Goal: Find specific page/section: Find specific page/section

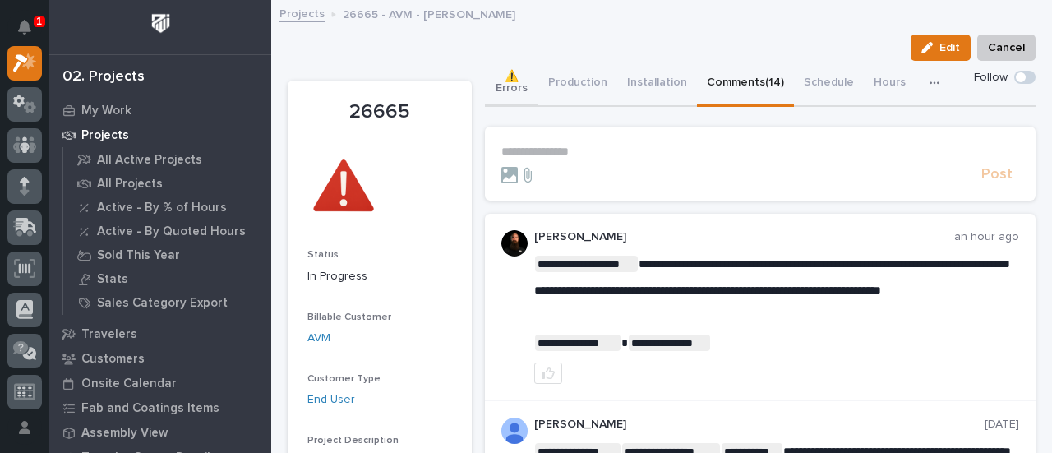
click at [525, 87] on button "⚠️ Errors" at bounding box center [512, 84] width 54 height 46
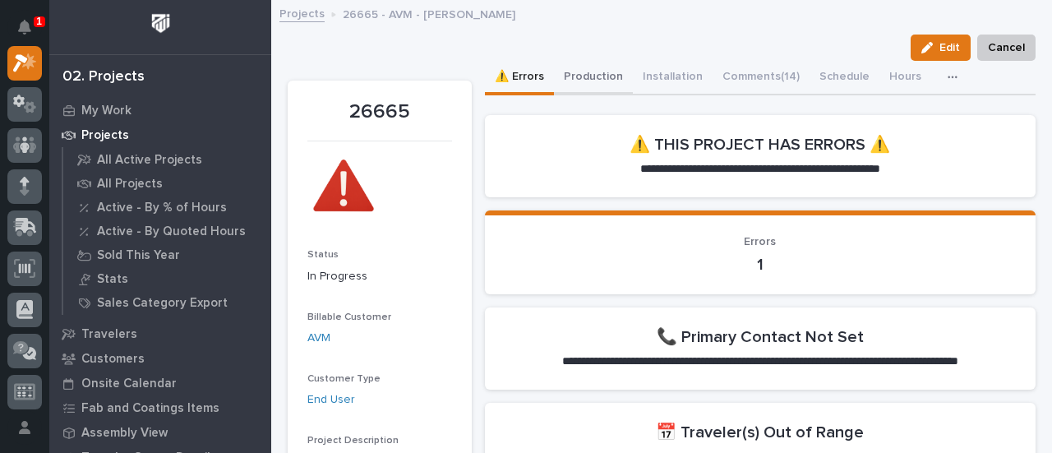
click at [603, 78] on button "Production" at bounding box center [593, 78] width 79 height 35
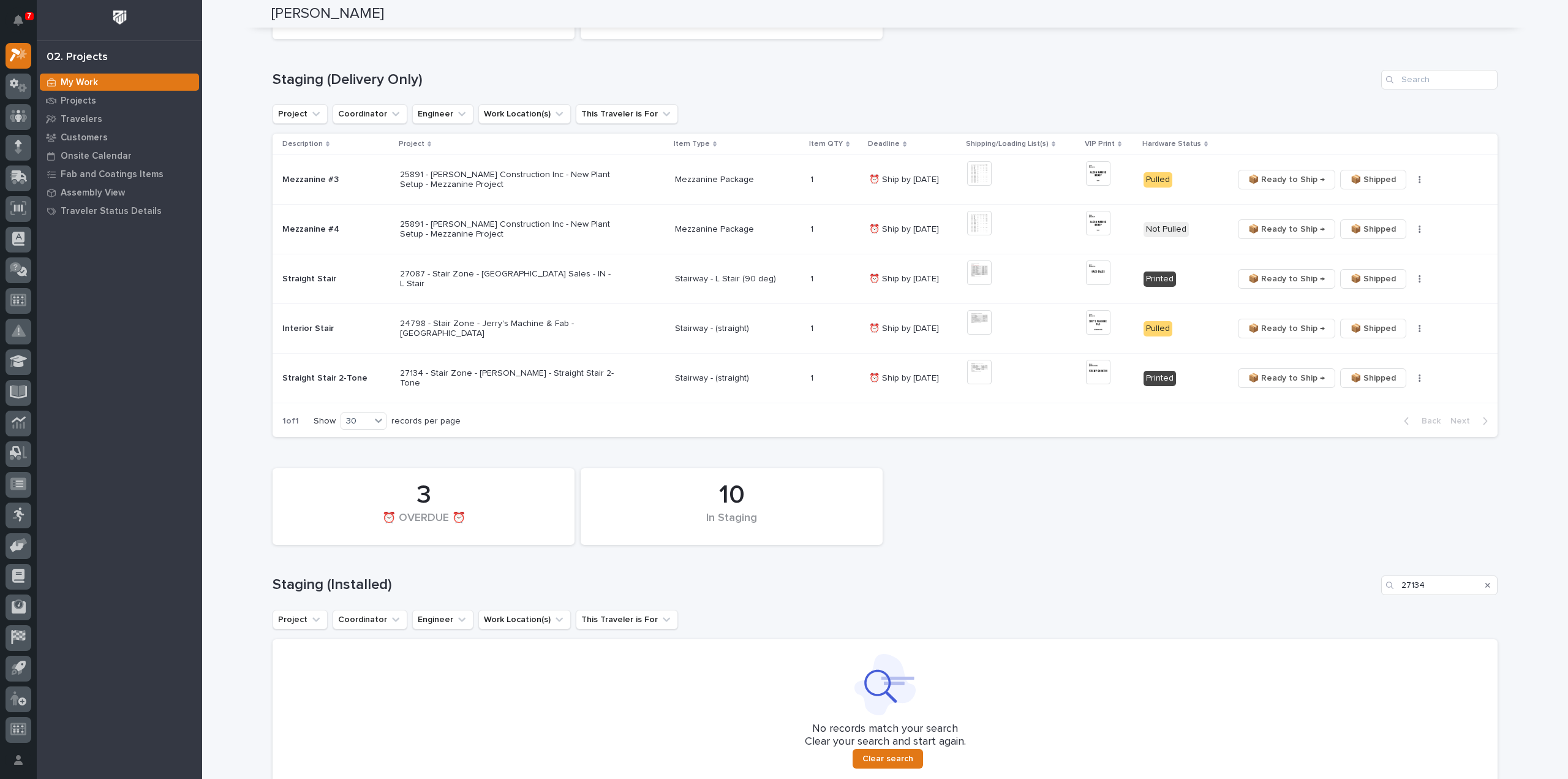
scroll to position [198, 0]
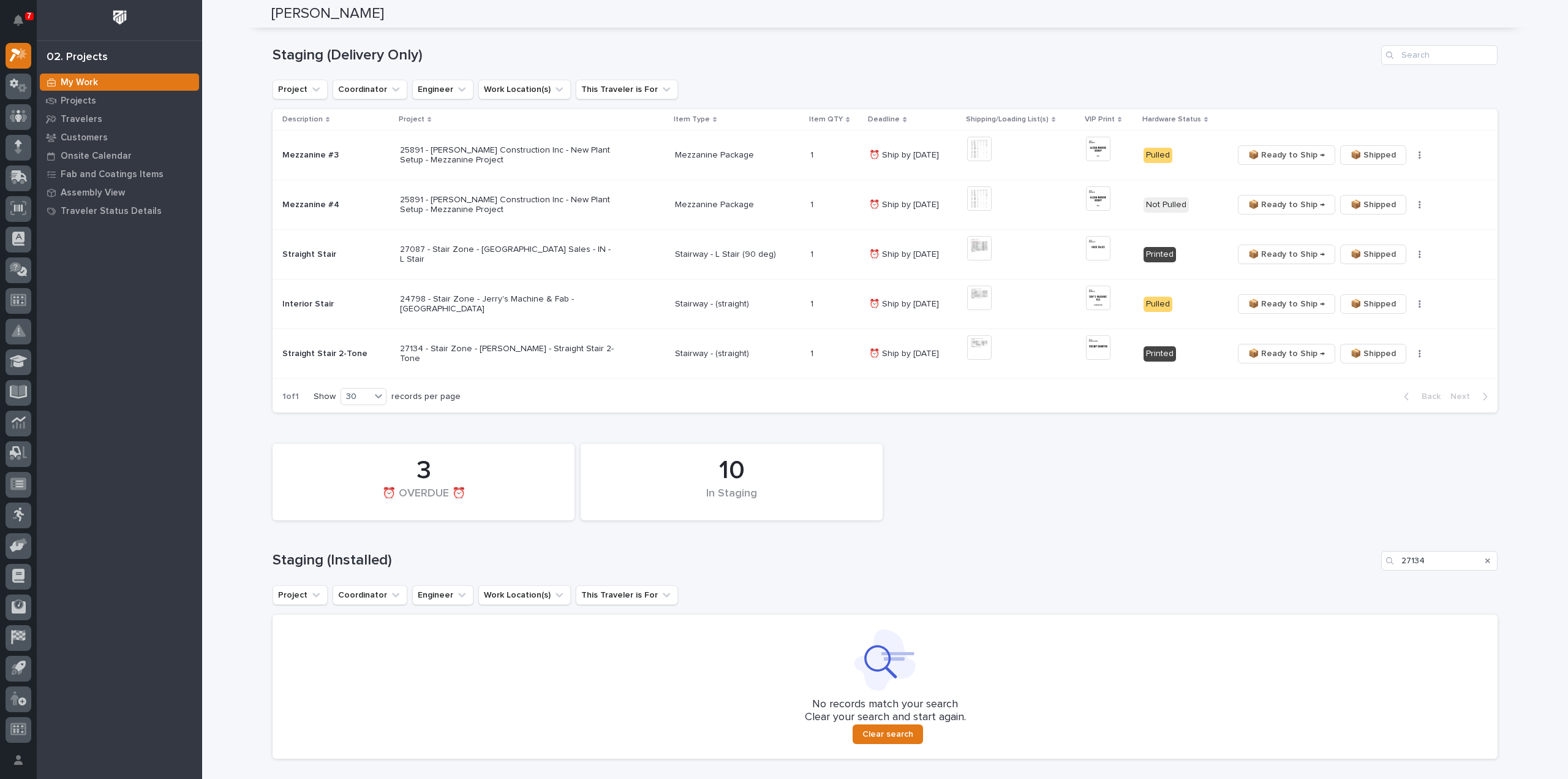
click at [1485, 561] on icon "Search" at bounding box center [1488, 561] width 5 height 7
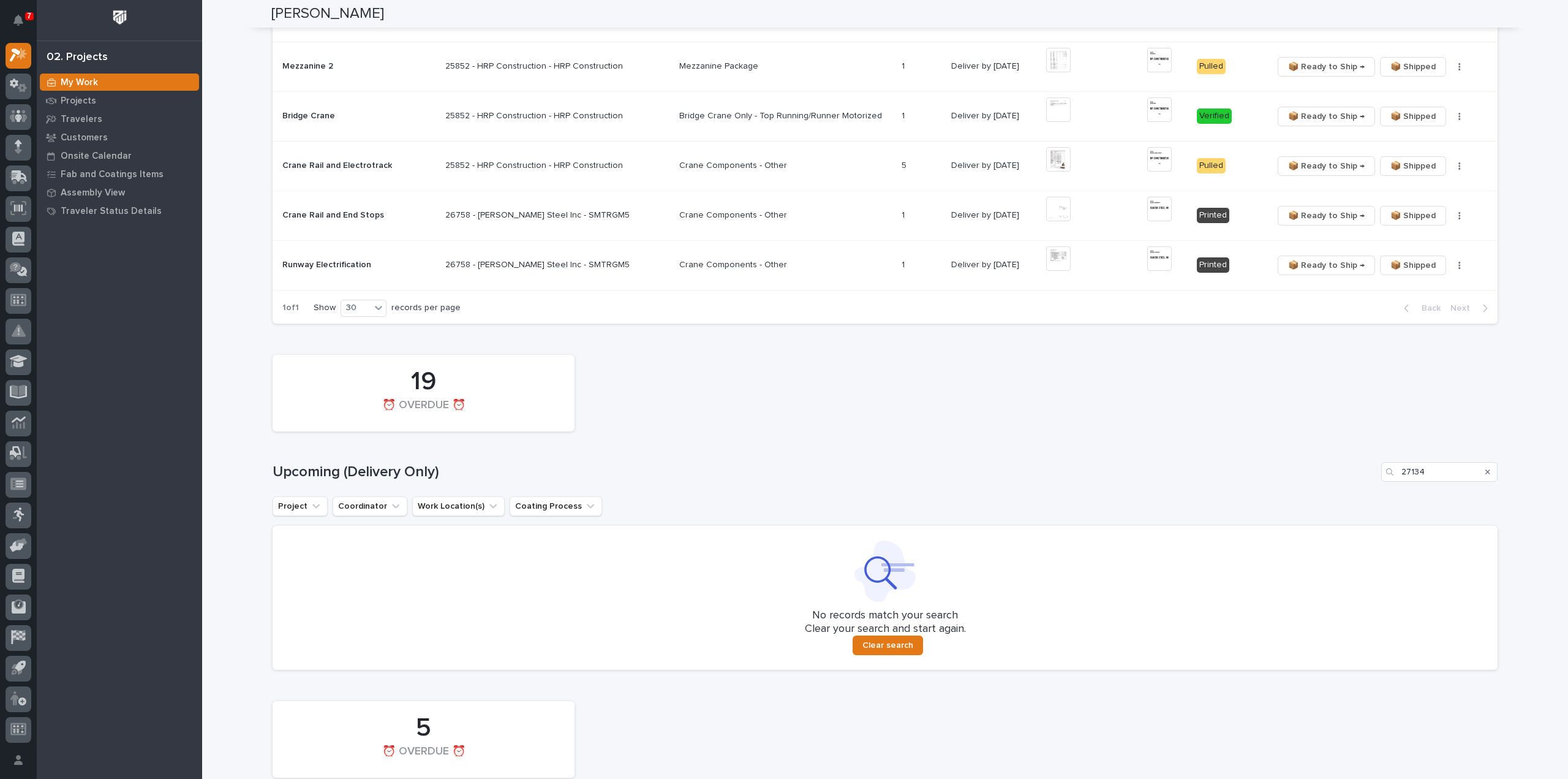
scroll to position [1185, 0]
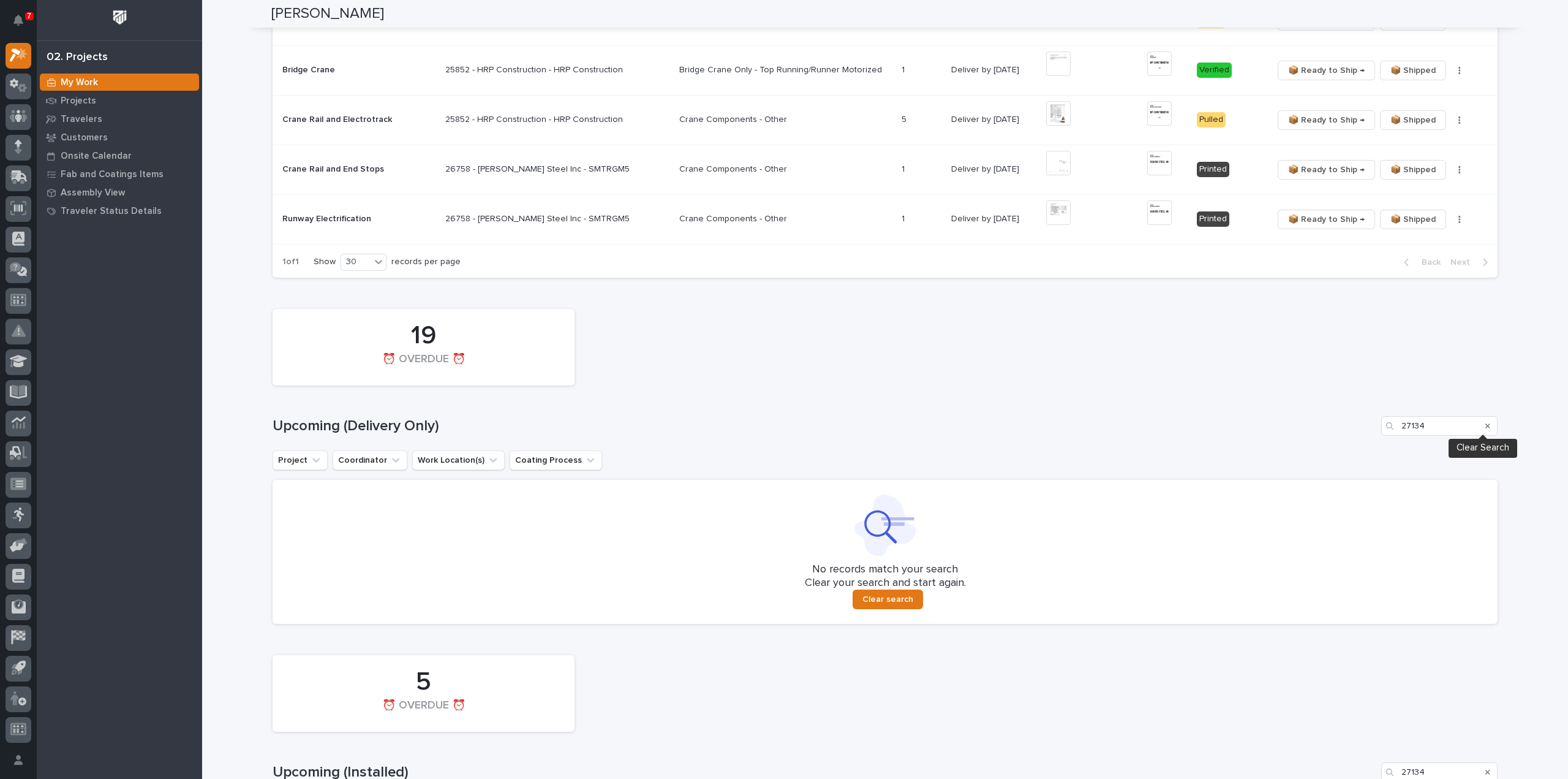
click at [1485, 423] on icon "Search" at bounding box center [1488, 426] width 5 height 5
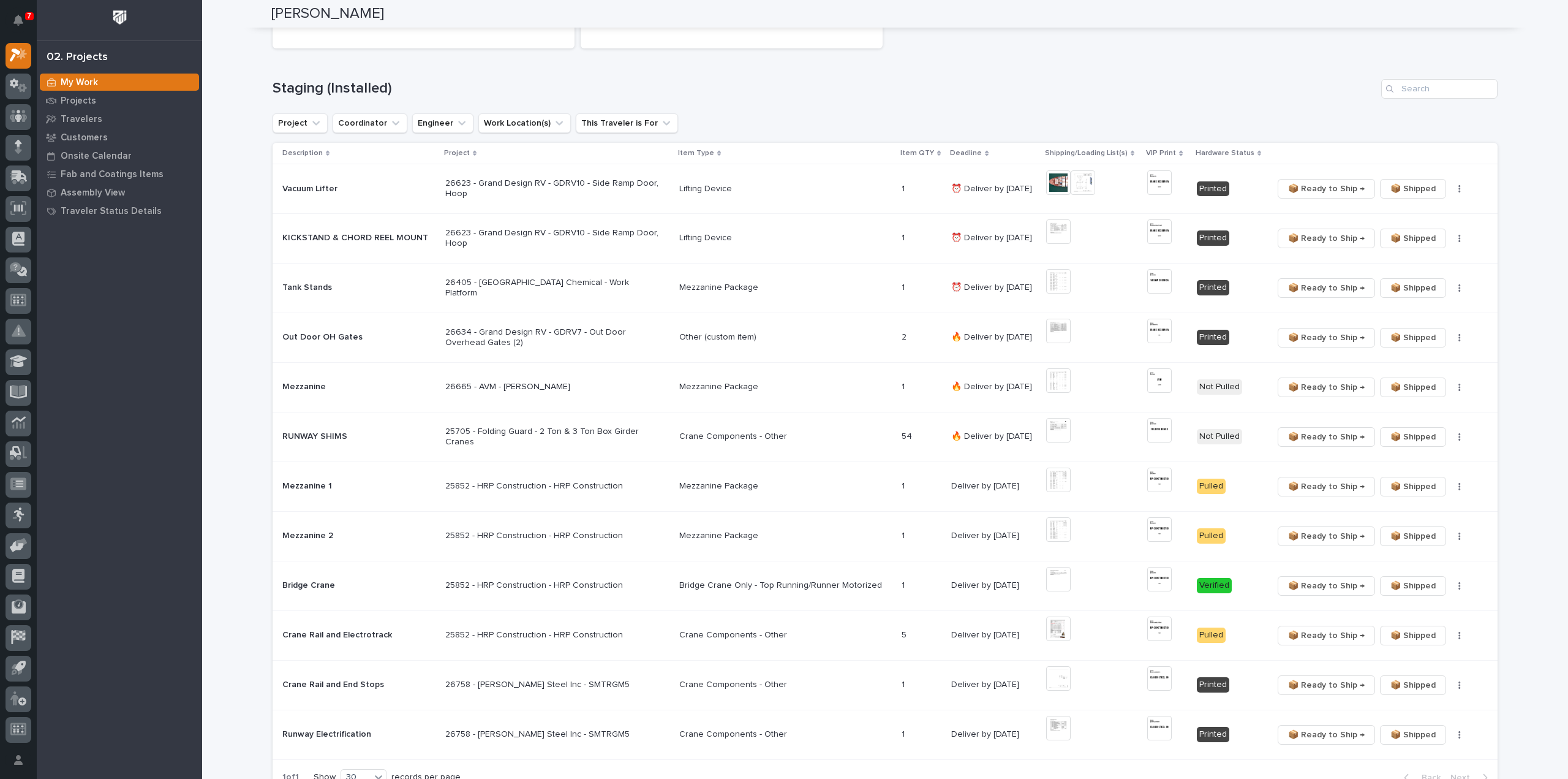
scroll to position [572, 0]
